Goal: Information Seeking & Learning: Learn about a topic

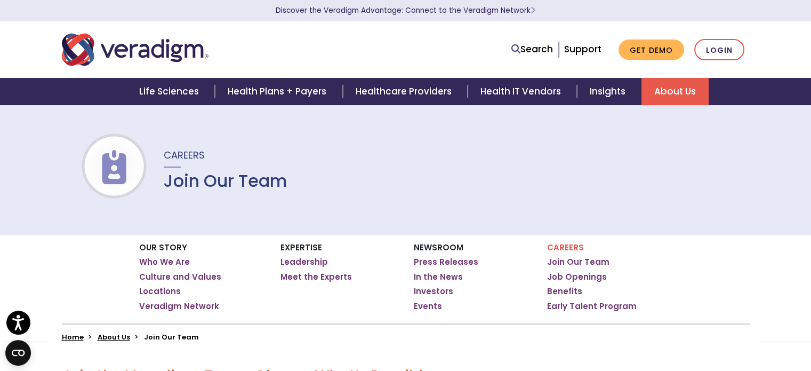
click at [220, 184] on h1 "Join Our Team" at bounding box center [226, 181] width 124 height 20
click at [220, 186] on h1 "Join Our Team" at bounding box center [226, 181] width 124 height 20
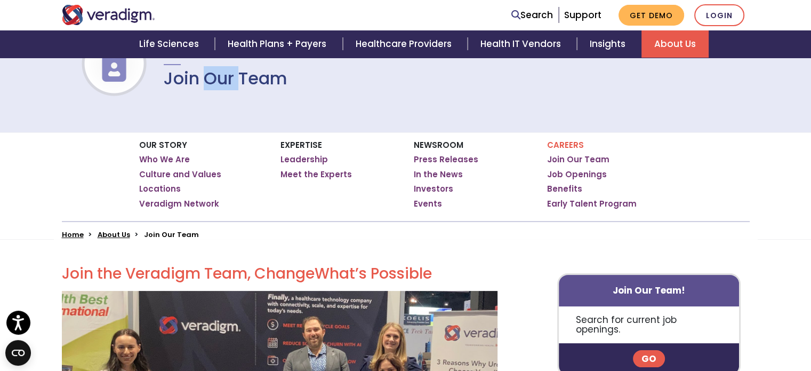
scroll to position [84, 0]
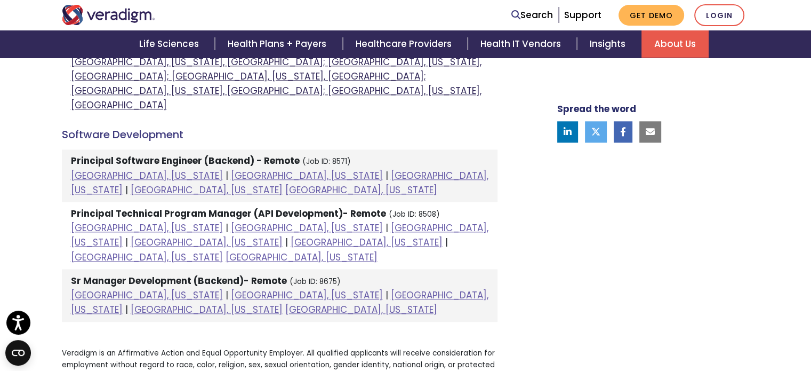
scroll to position [1174, 0]
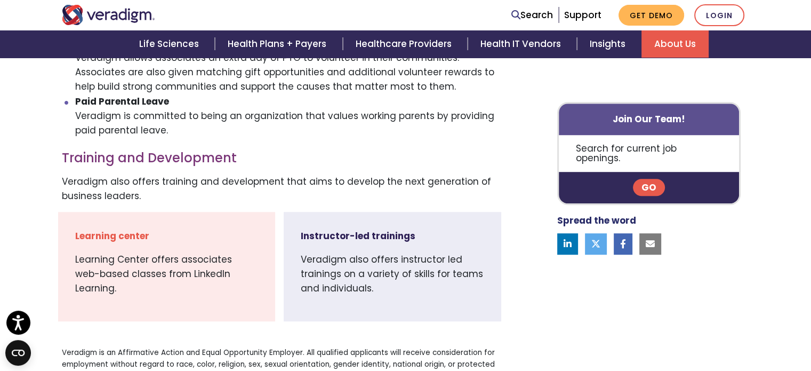
scroll to position [489, 0]
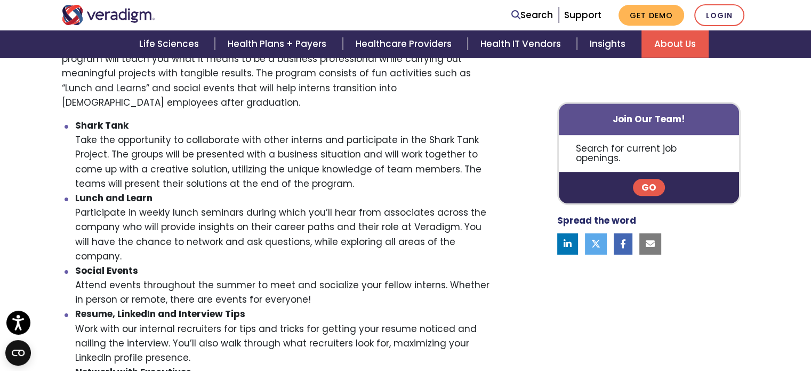
scroll to position [427, 0]
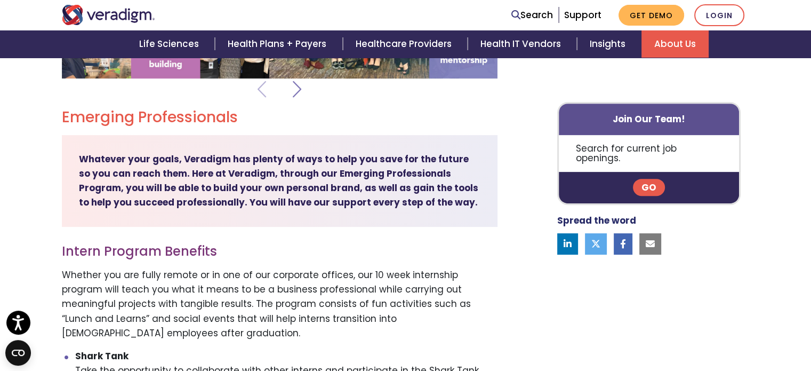
click at [299, 98] on span at bounding box center [297, 89] width 9 height 27
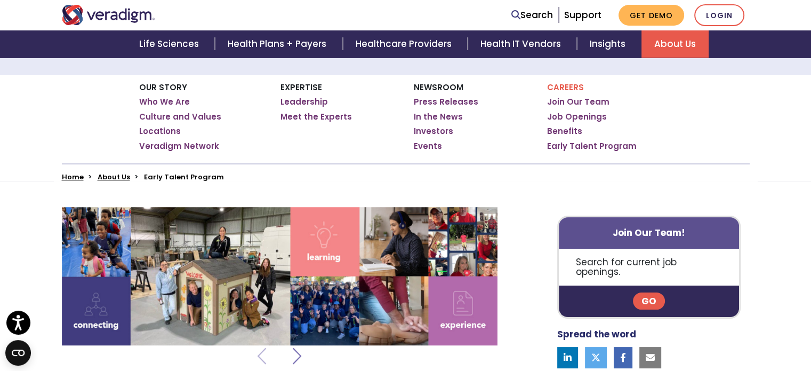
scroll to position [267, 0]
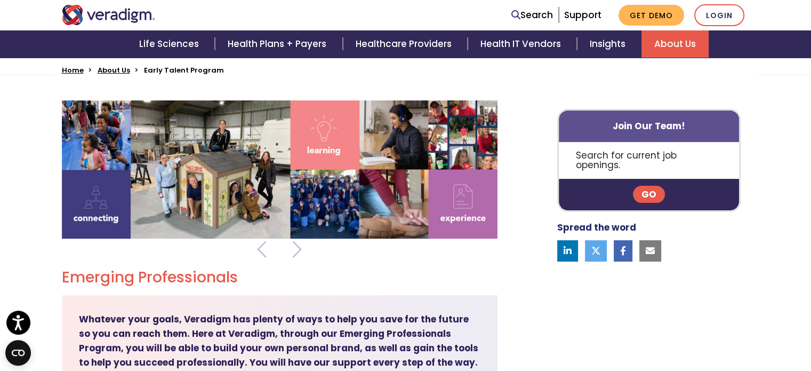
click at [301, 248] on div at bounding box center [280, 175] width 436 height 151
click at [295, 251] on span at bounding box center [297, 249] width 9 height 27
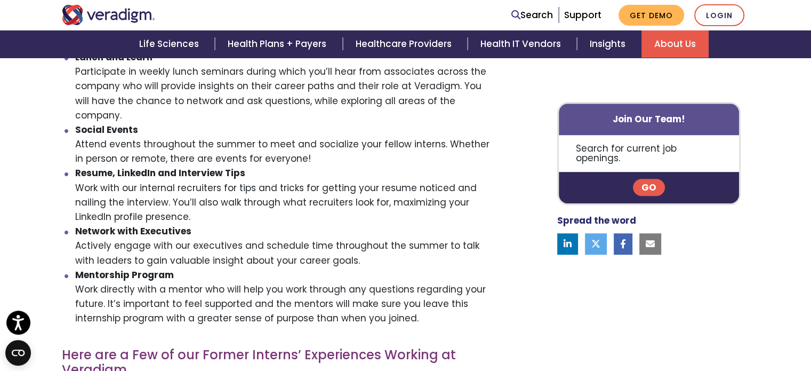
scroll to position [1067, 0]
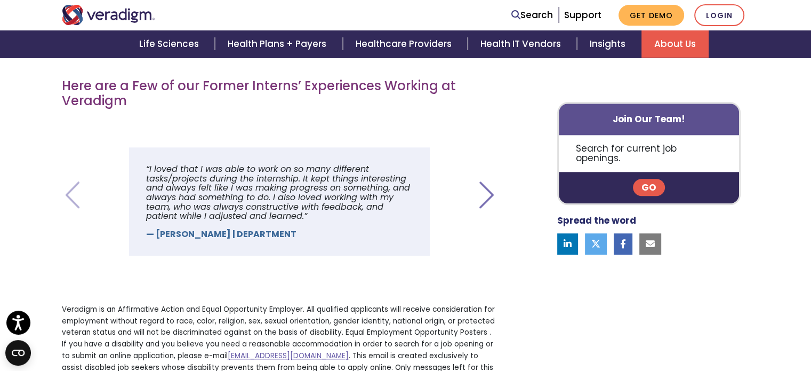
click at [479, 181] on span at bounding box center [487, 194] width 22 height 27
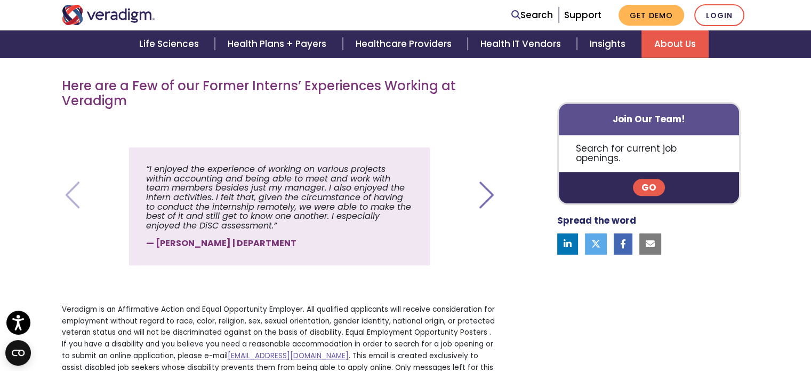
click at [479, 181] on span at bounding box center [487, 194] width 22 height 27
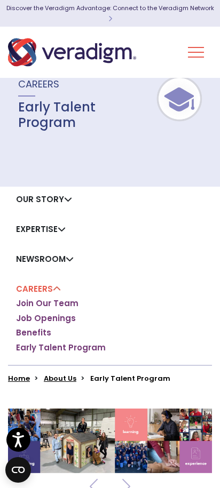
scroll to position [0, 0]
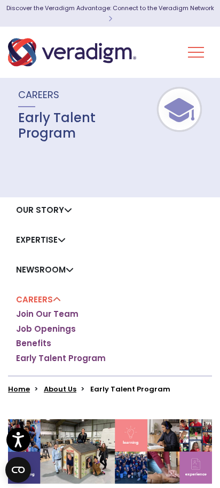
click at [147, 262] on div "Our Story Who We Are Culture and Values Locations Veradigm Network Expertise Le…" at bounding box center [110, 286] width 220 height 178
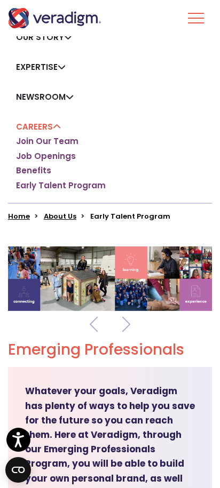
scroll to position [213, 0]
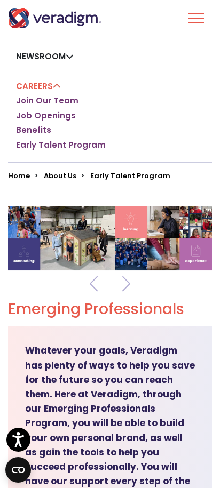
click at [185, 230] on img at bounding box center [110, 238] width 204 height 65
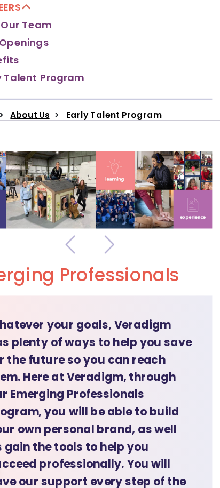
click at [140, 319] on h2 "Emerging Professionals" at bounding box center [96, 310] width 176 height 18
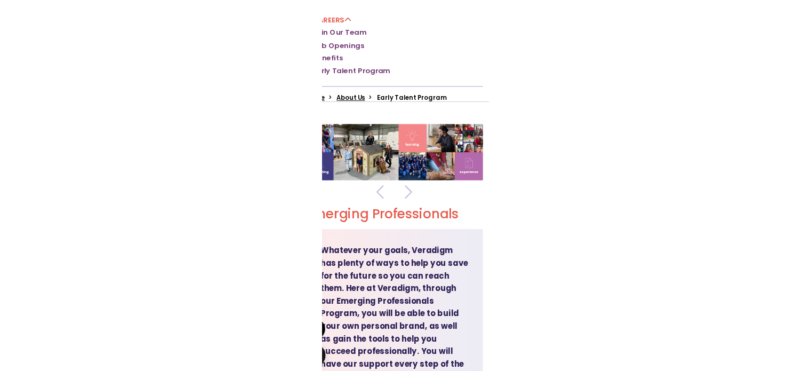
scroll to position [222, 0]
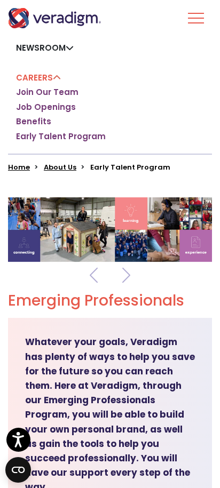
click at [79, 266] on div at bounding box center [110, 235] width 204 height 77
click at [90, 275] on span at bounding box center [94, 275] width 8 height 27
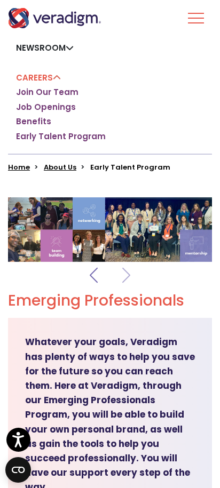
click at [92, 274] on span at bounding box center [94, 275] width 8 height 27
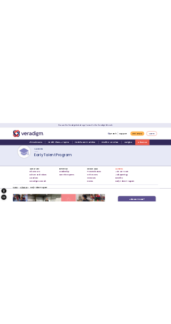
scroll to position [0, 0]
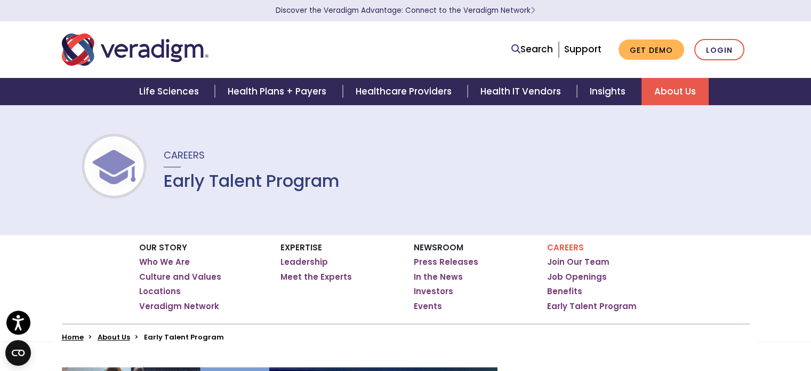
click at [236, 194] on div "Careers Early Talent Program" at bounding box center [405, 170] width 811 height 130
